Goal: Check status: Check status

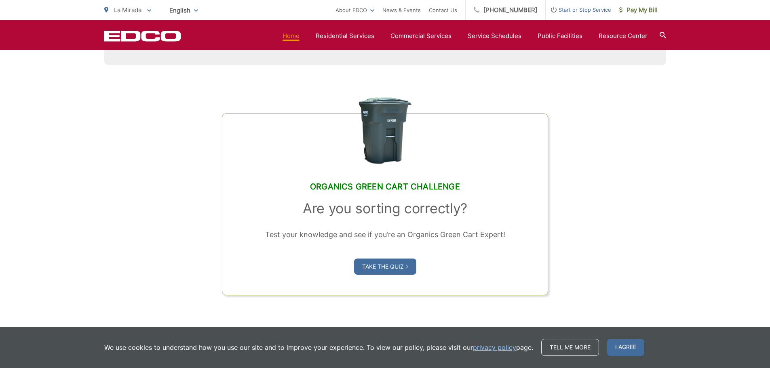
scroll to position [526, 0]
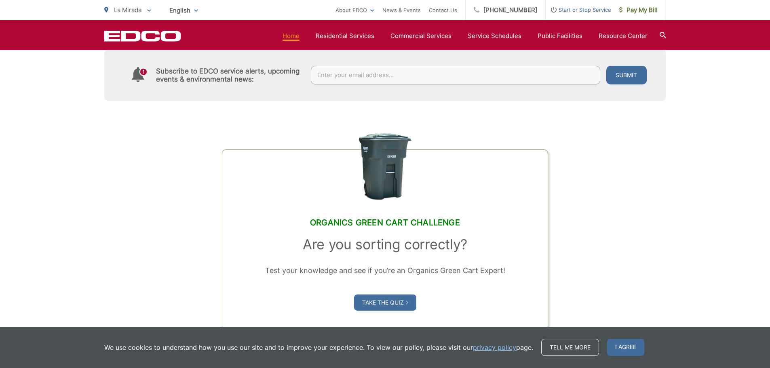
click at [380, 78] on input "text" at bounding box center [456, 75] width 290 height 19
type input "holiday schedule"
click at [607, 66] on button "Submit" at bounding box center [627, 75] width 40 height 19
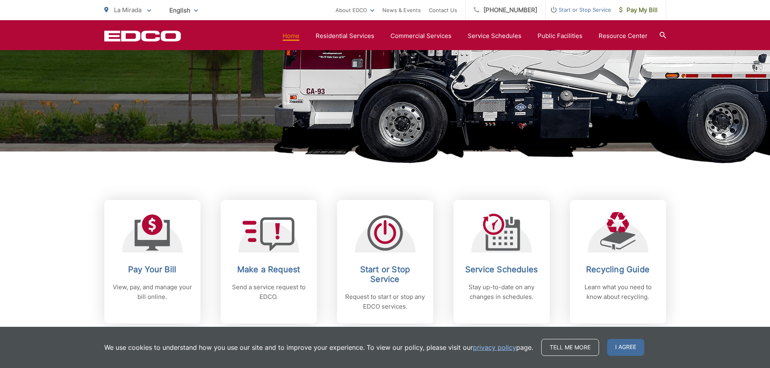
scroll to position [283, 0]
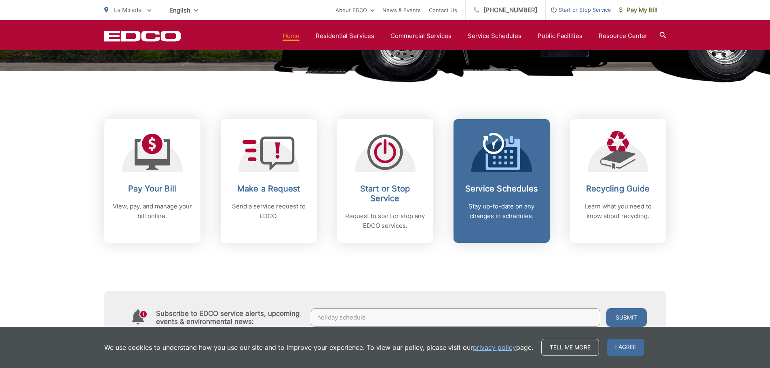
drag, startPoint x: 505, startPoint y: 180, endPoint x: 510, endPoint y: 189, distance: 10.3
click at [505, 180] on link "Service Schedules Stay up-to-date on any changes in schedules." at bounding box center [502, 181] width 96 height 124
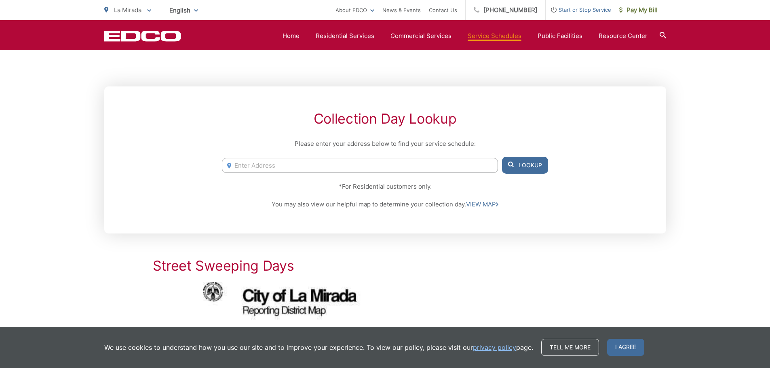
scroll to position [40, 0]
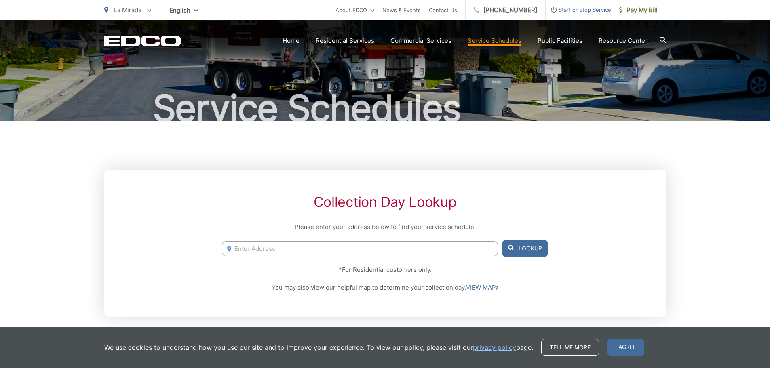
click at [252, 250] on input "Enter Address" at bounding box center [360, 248] width 276 height 15
type input "`"
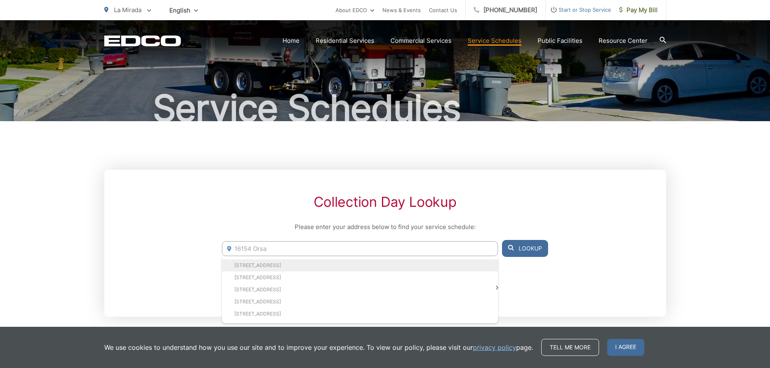
click at [300, 268] on li "16154 Orsa Dr, La Mirada, CA, 90638" at bounding box center [360, 266] width 276 height 12
type input "16154 Orsa Dr, La Mirada, CA, 90638"
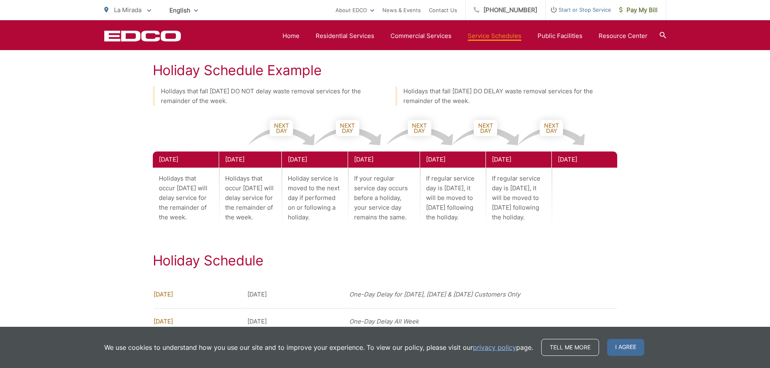
scroll to position [1051, 0]
